Goal: Task Accomplishment & Management: Use online tool/utility

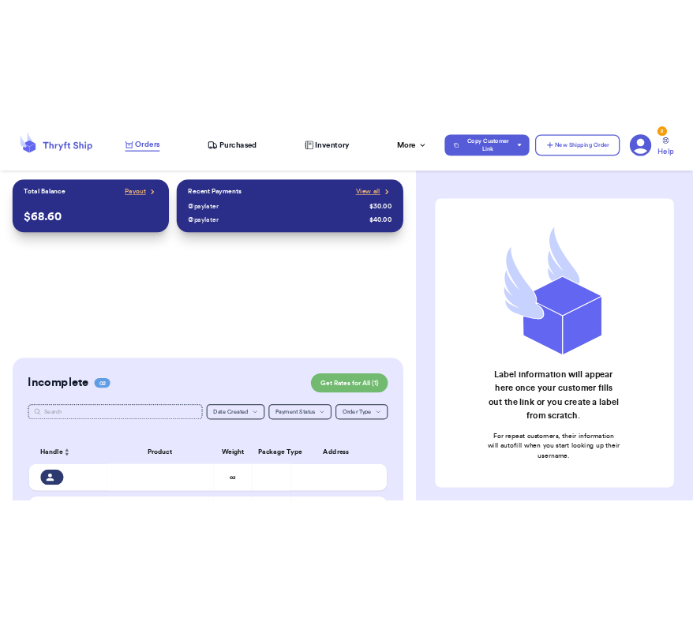
scroll to position [282, 0]
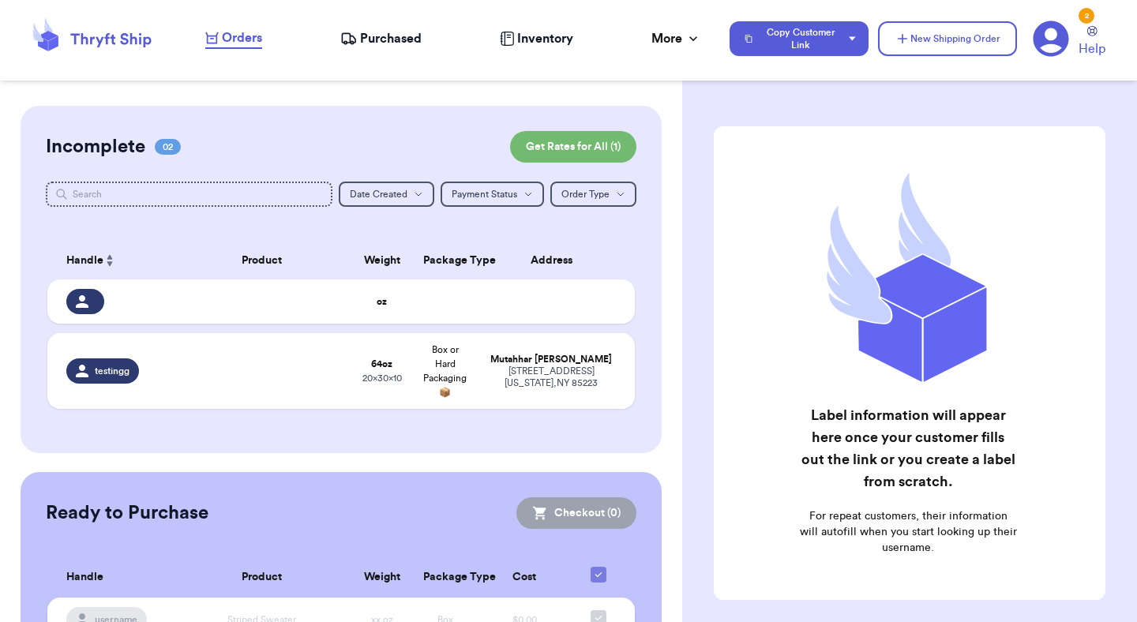
click at [481, 367] on td "Mutahhar Ahmad 1234 South Temple Street New York , NY 85223" at bounding box center [556, 371] width 158 height 76
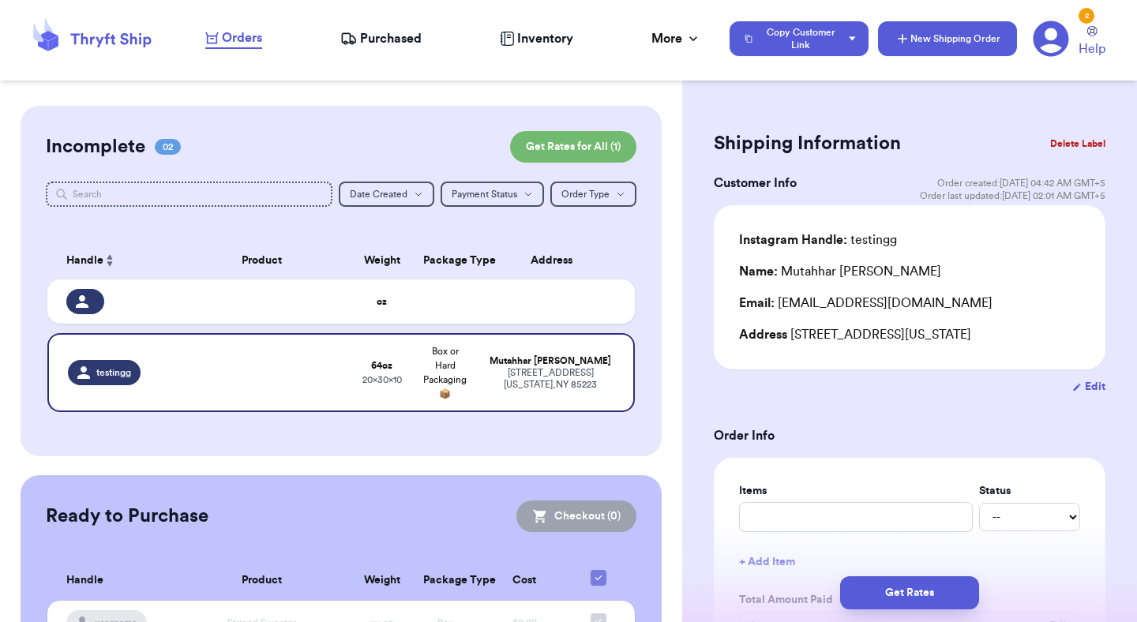
click at [905, 31] on icon "button" at bounding box center [902, 39] width 16 height 16
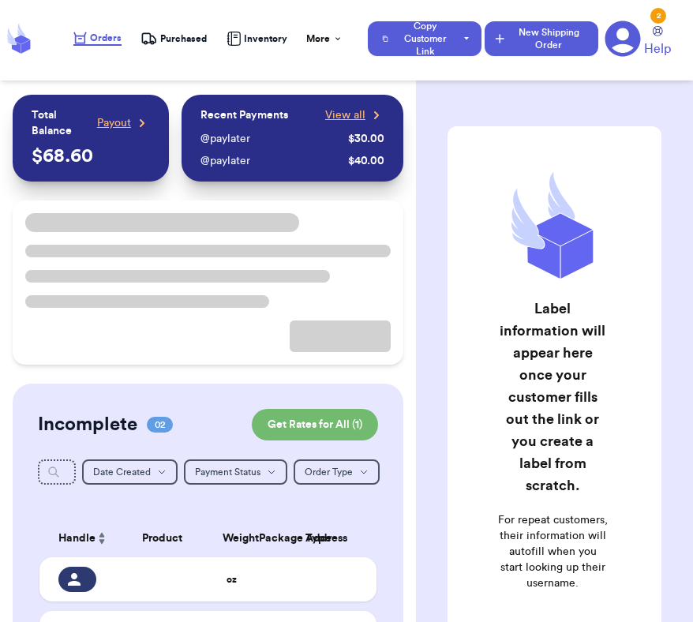
click at [537, 47] on button "New Shipping Order" at bounding box center [542, 38] width 114 height 35
